Goal: Check status

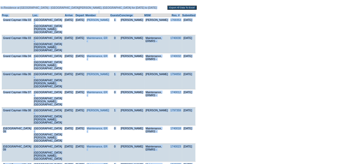
scroll to position [89, 0]
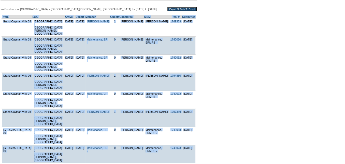
drag, startPoint x: 176, startPoint y: 126, endPoint x: 2, endPoint y: 18, distance: 205.8
click at [1, 18] on td "Prop. Loc. Arrive Depart Member Guests Concierge MSM Res. # Submitted [GEOGRAPH…" at bounding box center [98, 133] width 197 height 242
copy td "Prop. Loc. Arrive Depart Member Guests Concierge MSM Res. # Submitted [GEOGRAPH…"
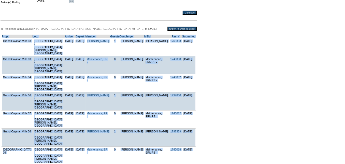
scroll to position [61, 0]
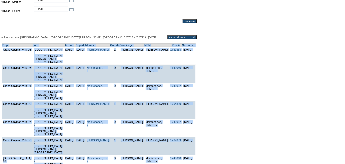
click at [137, 101] on td "[PERSON_NAME]" at bounding box center [131, 110] width 25 height 18
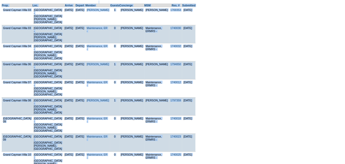
scroll to position [94, 0]
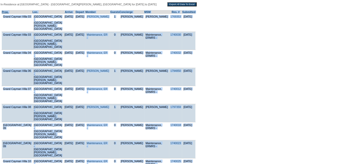
drag, startPoint x: 188, startPoint y: 135, endPoint x: 2, endPoint y: 13, distance: 222.4
click at [2, 13] on tbody "Prop. Loc. Arrive Depart Member Guests Concierge MSM Res. # Submitted [GEOGRAPH…" at bounding box center [99, 129] width 194 height 238
copy tbody "Prop. Loc. Arrive Depart Member Guests Concierge MSM Res. # Submitted [GEOGRAPH…"
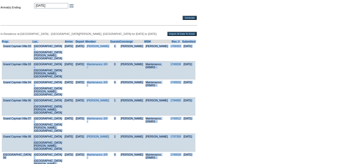
scroll to position [0, 0]
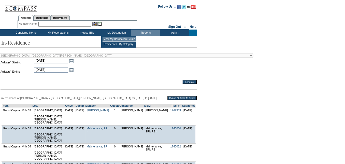
click at [113, 40] on td "View My Destination Details" at bounding box center [119, 39] width 33 height 5
